Goal: Task Accomplishment & Management: Use online tool/utility

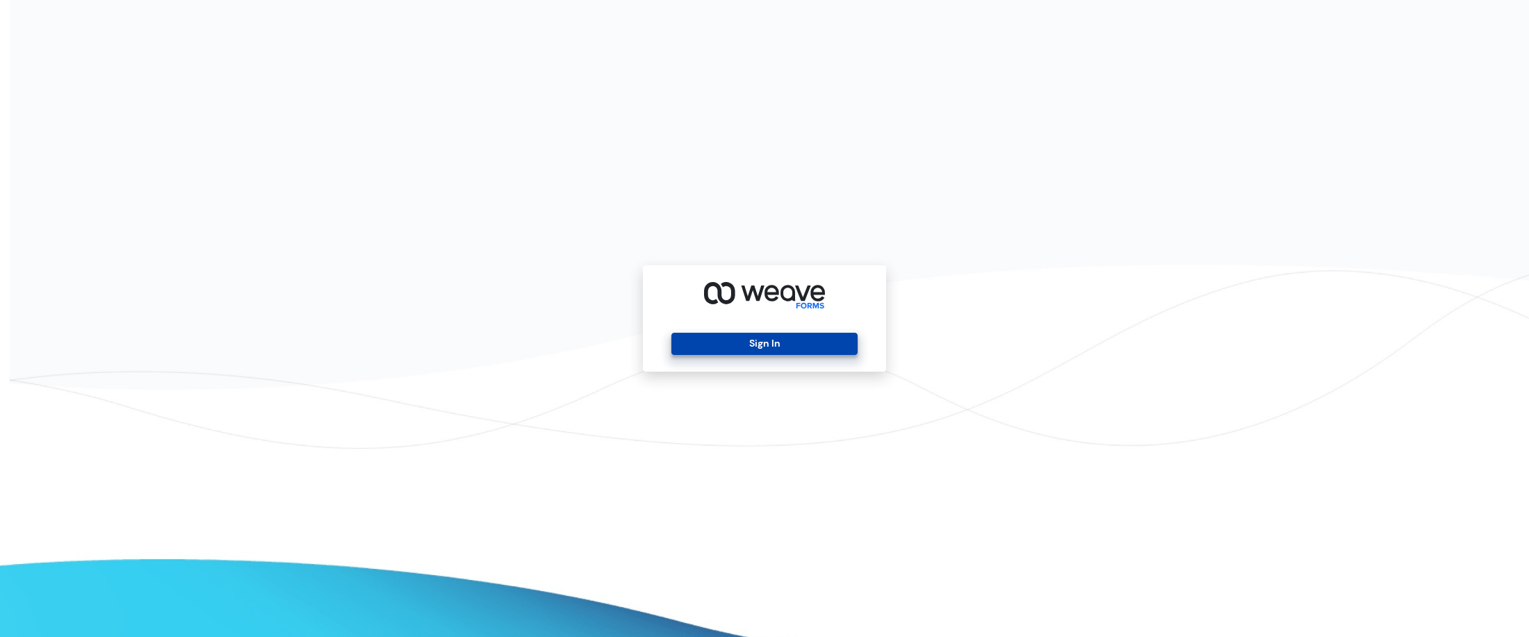
click at [742, 346] on button "Sign In" at bounding box center [764, 344] width 186 height 22
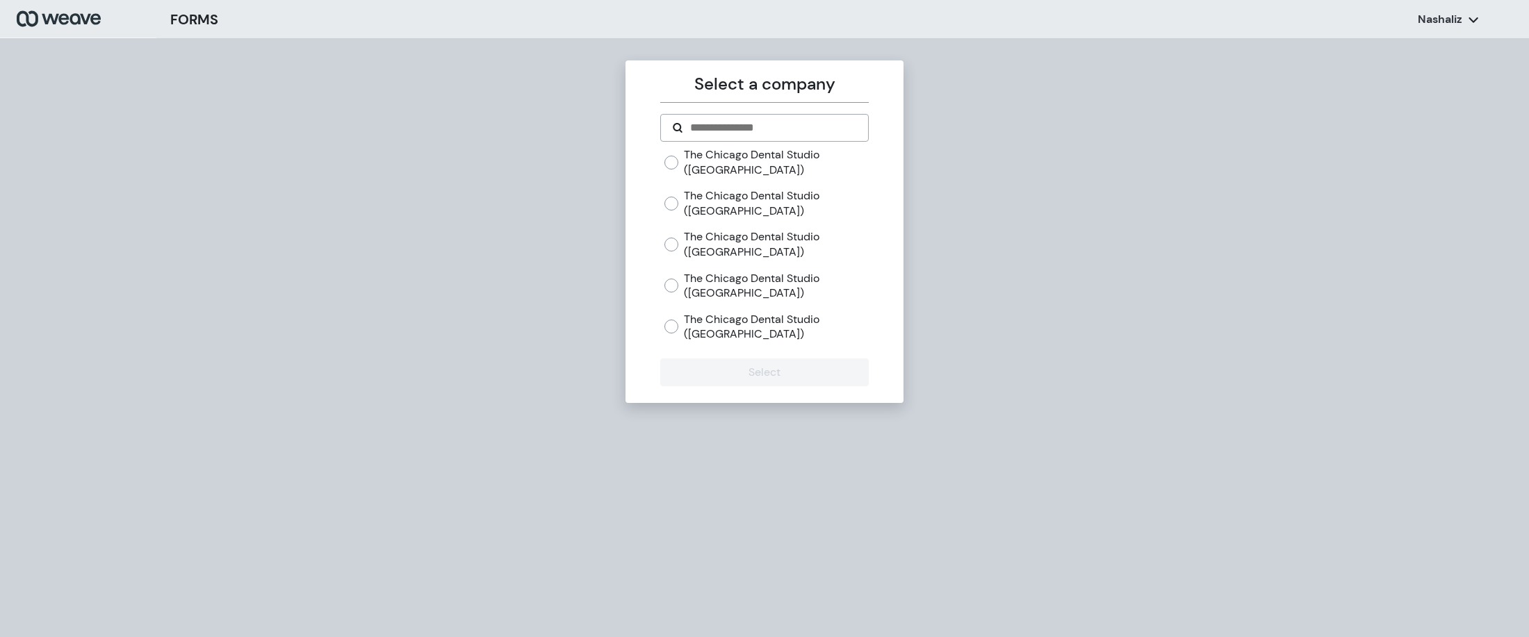
click at [701, 245] on label "The Chicago Dental Studio (River North)" at bounding box center [776, 244] width 184 height 30
click at [733, 379] on button "Select" at bounding box center [764, 373] width 208 height 28
